Goal: Check status: Check status

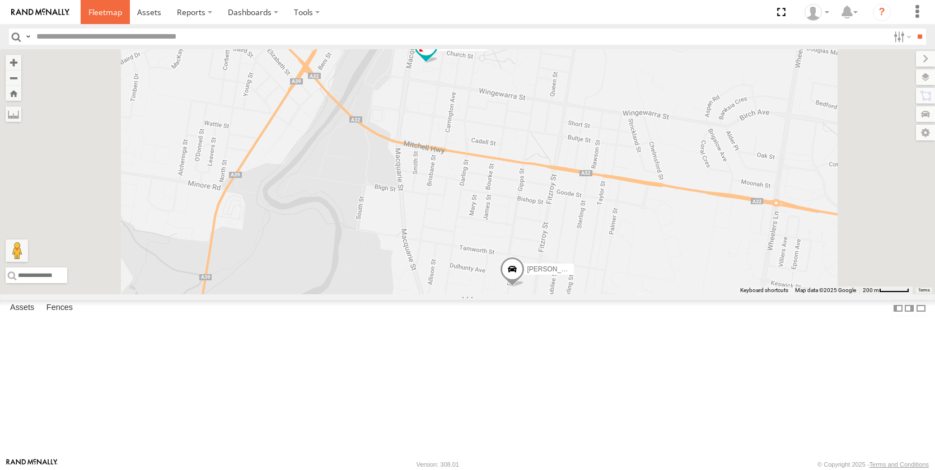
click at [103, 13] on span at bounding box center [105, 12] width 34 height 11
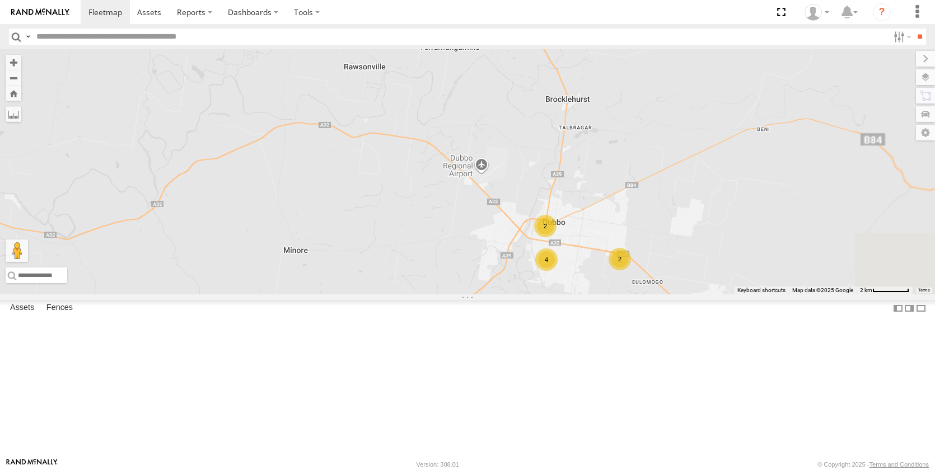
drag, startPoint x: 781, startPoint y: 341, endPoint x: 713, endPoint y: 204, distance: 153.7
click at [719, 208] on div "[PERSON_NAME] - NEW ute [PERSON_NAME] [PERSON_NAME] [PERSON_NAME] [PERSON_NAME]…" at bounding box center [467, 171] width 935 height 245
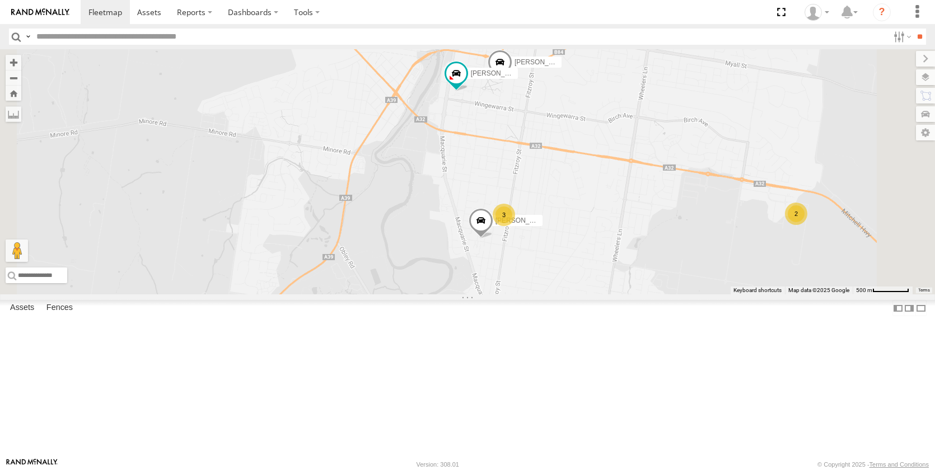
drag, startPoint x: 657, startPoint y: 228, endPoint x: 695, endPoint y: 265, distance: 53.0
click at [695, 265] on div "[PERSON_NAME] - NEW ute [PERSON_NAME] [PERSON_NAME] [PERSON_NAME] [PERSON_NAME]…" at bounding box center [467, 171] width 935 height 245
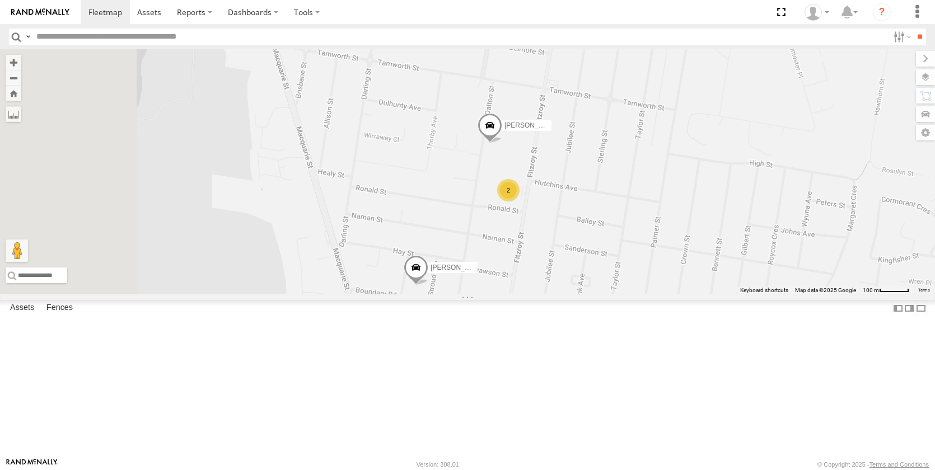
drag, startPoint x: 583, startPoint y: 364, endPoint x: 705, endPoint y: 224, distance: 186.0
click at [705, 225] on div "[PERSON_NAME] - NEW ute [PERSON_NAME] [PERSON_NAME] [PERSON_NAME] [PERSON_NAME]…" at bounding box center [467, 171] width 935 height 245
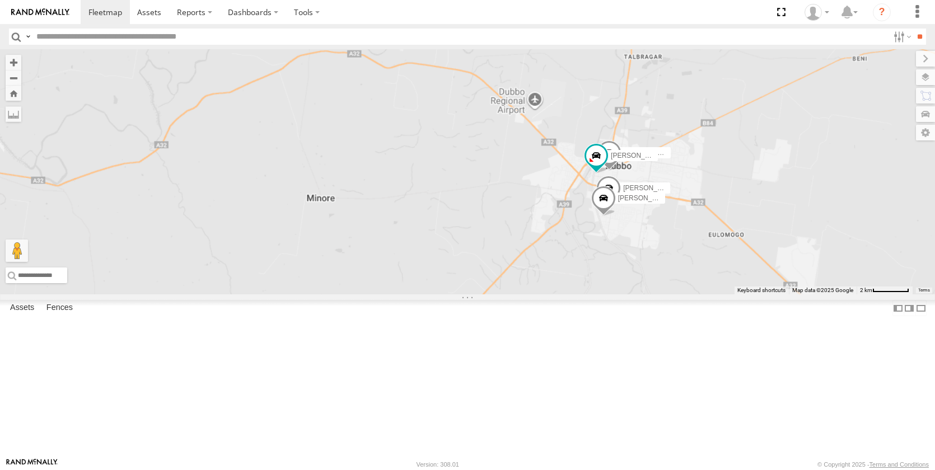
drag, startPoint x: 801, startPoint y: 185, endPoint x: 789, endPoint y: 250, distance: 66.1
click at [789, 250] on div "[PERSON_NAME] - NEW ute [PERSON_NAME] [PERSON_NAME] [PERSON_NAME] [PERSON_NAME]…" at bounding box center [467, 171] width 935 height 245
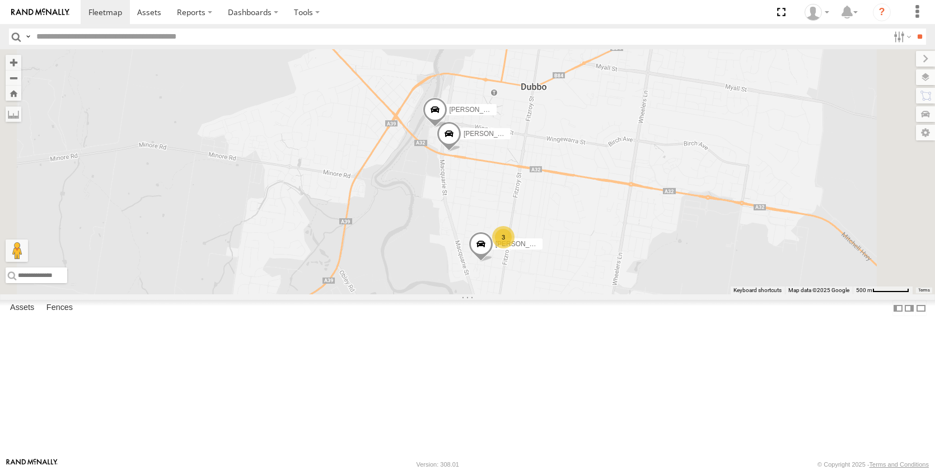
drag, startPoint x: 753, startPoint y: 308, endPoint x: 637, endPoint y: 256, distance: 126.7
click at [648, 257] on div "[PERSON_NAME] 3 [PERSON_NAME] [PERSON_NAME] New [PERSON_NAME]" at bounding box center [467, 171] width 935 height 245
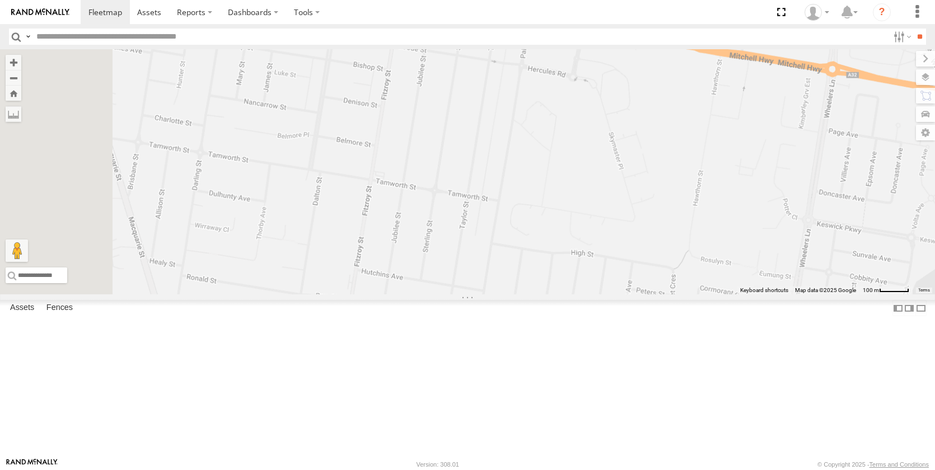
drag, startPoint x: 578, startPoint y: 265, endPoint x: 686, endPoint y: 247, distance: 108.9
click at [686, 247] on div "[PERSON_NAME] [PERSON_NAME] [PERSON_NAME] New [PERSON_NAME] [PERSON_NAME] Spare…" at bounding box center [467, 171] width 935 height 245
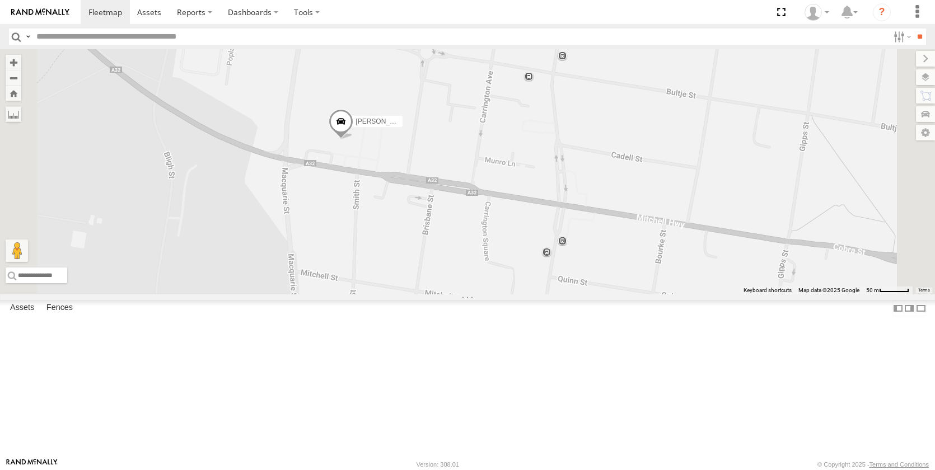
drag, startPoint x: 507, startPoint y: 159, endPoint x: 480, endPoint y: 289, distance: 133.1
click at [482, 294] on div "[PERSON_NAME] [PERSON_NAME] [PERSON_NAME] New [PERSON_NAME] [PERSON_NAME] Spare…" at bounding box center [467, 171] width 935 height 245
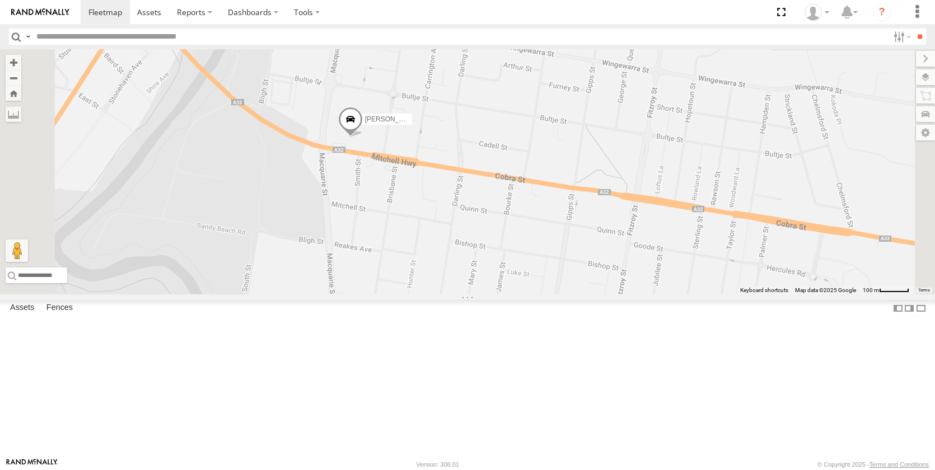
drag, startPoint x: 671, startPoint y: 335, endPoint x: 610, endPoint y: 194, distance: 154.2
click at [613, 195] on div "[PERSON_NAME] [PERSON_NAME] [PERSON_NAME] New [PERSON_NAME] [PERSON_NAME] Spare…" at bounding box center [467, 171] width 935 height 245
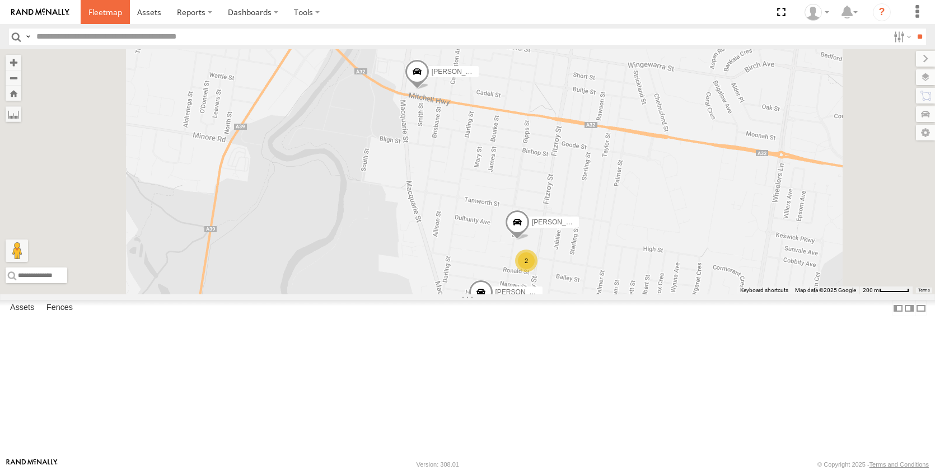
click at [104, 9] on span at bounding box center [105, 12] width 34 height 11
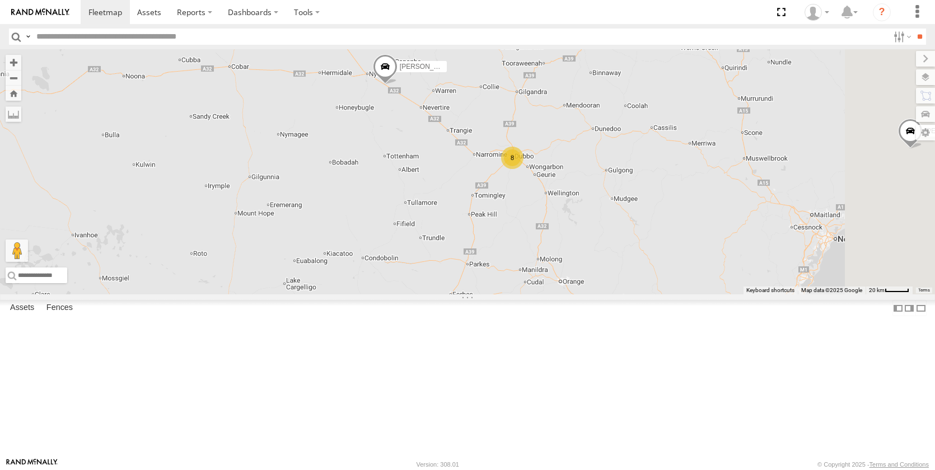
drag, startPoint x: 706, startPoint y: 252, endPoint x: 651, endPoint y: 284, distance: 62.7
click at [651, 284] on div "[PERSON_NAME] - NEW ute [PERSON_NAME] [PERSON_NAME] [PERSON_NAME] [PERSON_NAME]…" at bounding box center [467, 171] width 935 height 245
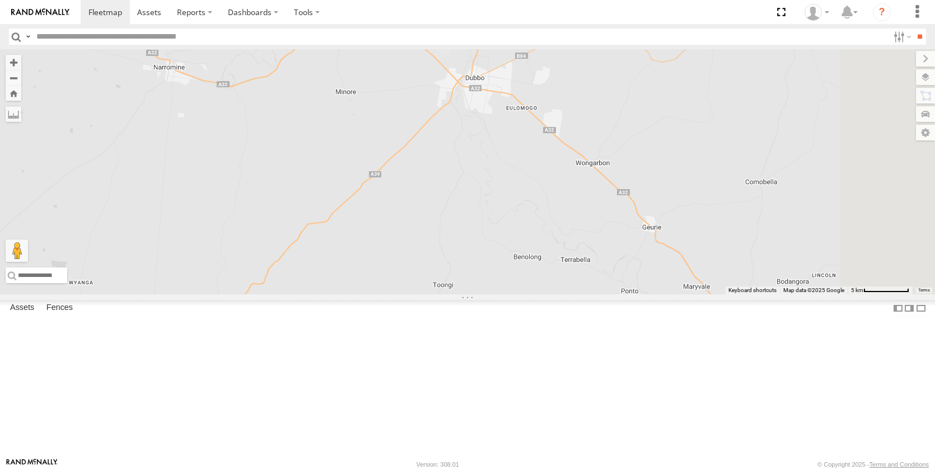
drag, startPoint x: 646, startPoint y: 166, endPoint x: 597, endPoint y: 391, distance: 230.3
click at [596, 294] on div "[PERSON_NAME] - NEW ute [PERSON_NAME] [PERSON_NAME] [PERSON_NAME] [PERSON_NAME]…" at bounding box center [467, 171] width 935 height 245
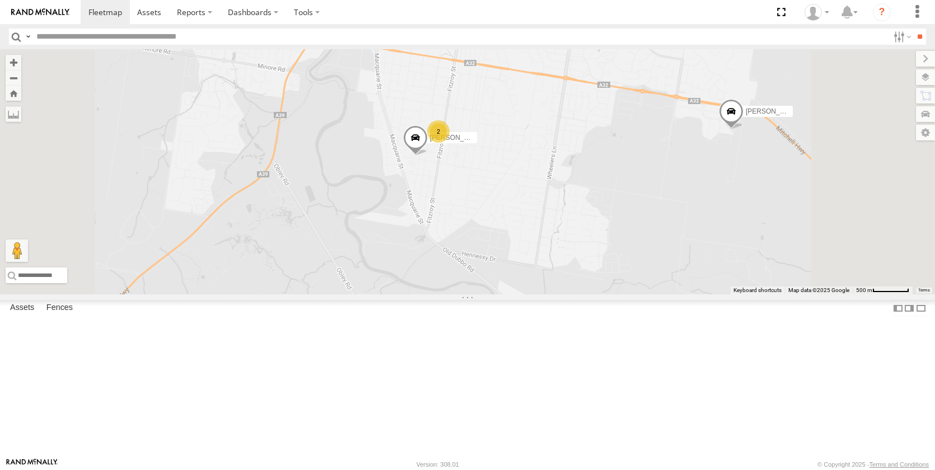
drag, startPoint x: 605, startPoint y: 217, endPoint x: 578, endPoint y: 387, distance: 172.3
click at [574, 294] on div "[PERSON_NAME] - NEW ute [PERSON_NAME] [PERSON_NAME] [PERSON_NAME] [PERSON_NAME]…" at bounding box center [467, 171] width 935 height 245
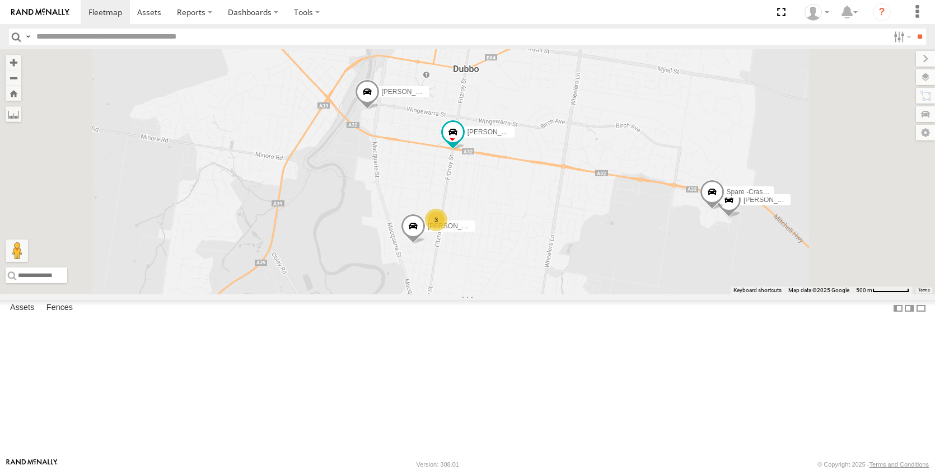
drag, startPoint x: 624, startPoint y: 170, endPoint x: 621, endPoint y: 249, distance: 79.0
click at [621, 249] on div "Darcy Furnell - NEW ute Tom Brisbane Sam Ward Kye Matterson Matt Rose Sam Holcr…" at bounding box center [467, 171] width 935 height 245
